Goal: Transaction & Acquisition: Purchase product/service

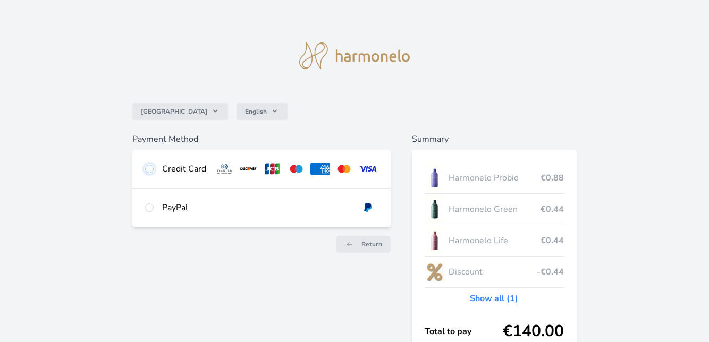
click at [149, 171] on input "radio" at bounding box center [149, 169] width 9 height 9
radio input "true"
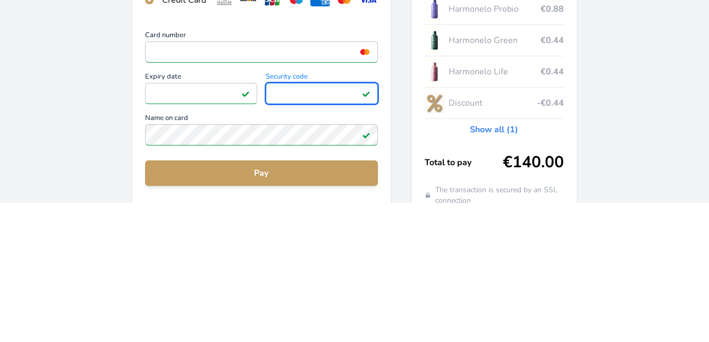
scroll to position [30, 0]
click at [267, 317] on span "Pay" at bounding box center [262, 312] width 216 height 13
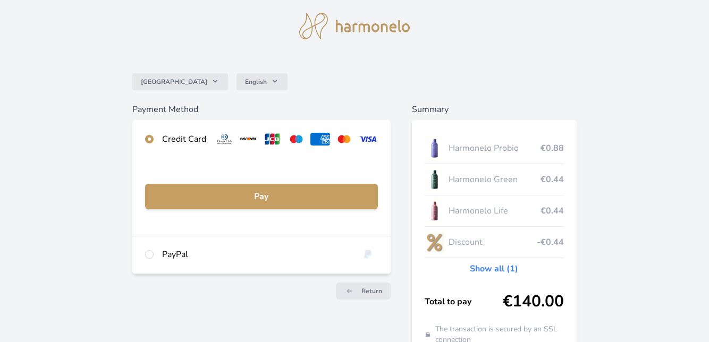
scroll to position [74, 0]
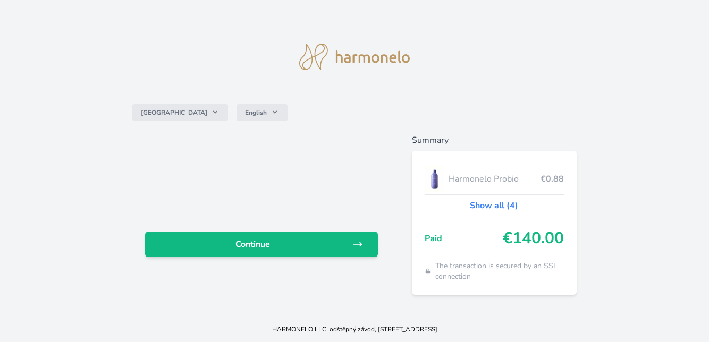
click at [258, 251] on span "Continue" at bounding box center [253, 244] width 199 height 13
